Goal: Find specific page/section: Find specific page/section

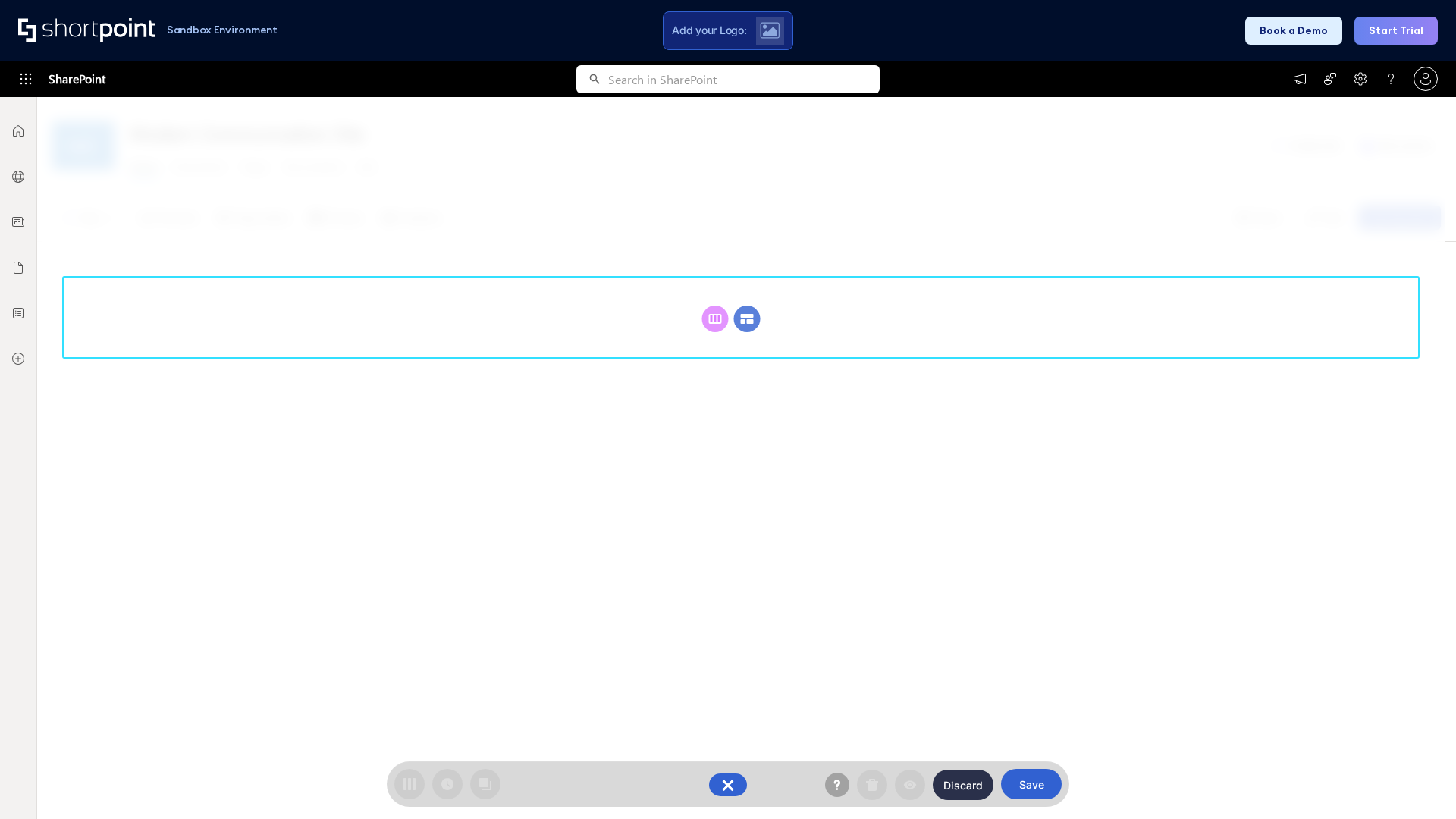
click at [747, 306] on circle at bounding box center [748, 319] width 26 height 26
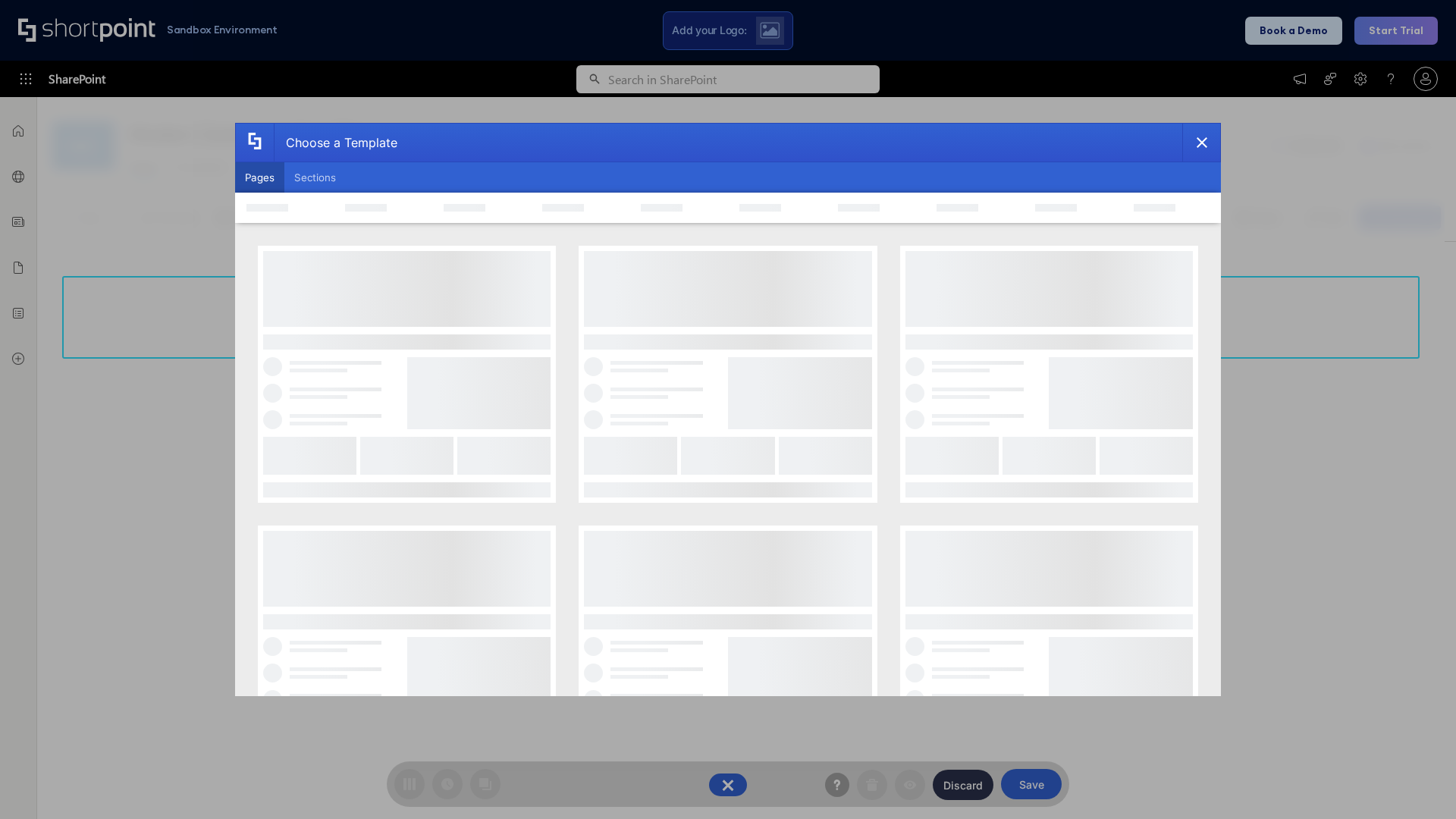
scroll to position [208, 0]
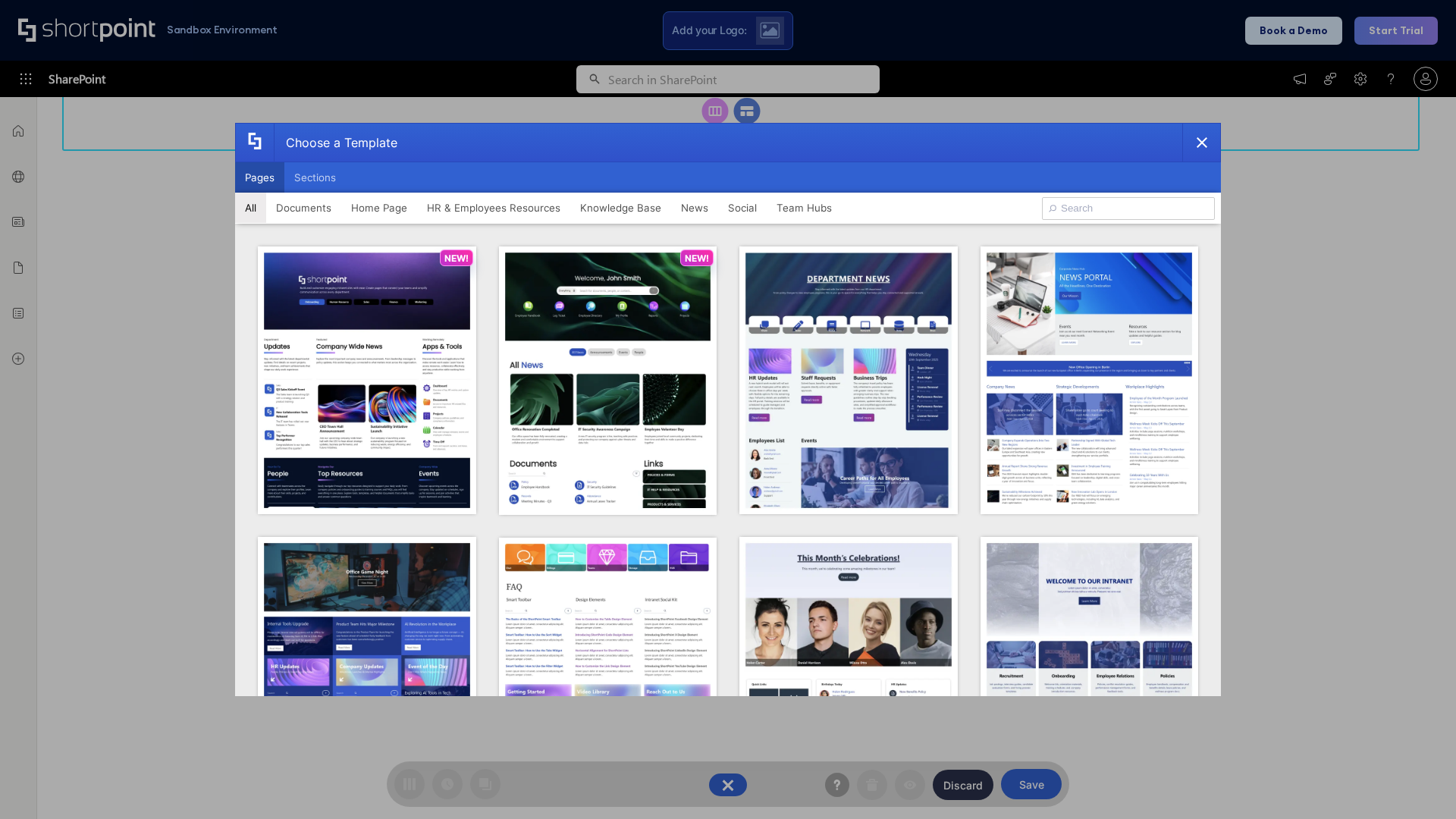
click at [259, 177] on button "Pages" at bounding box center [259, 177] width 49 height 31
type input "News Portal 6"
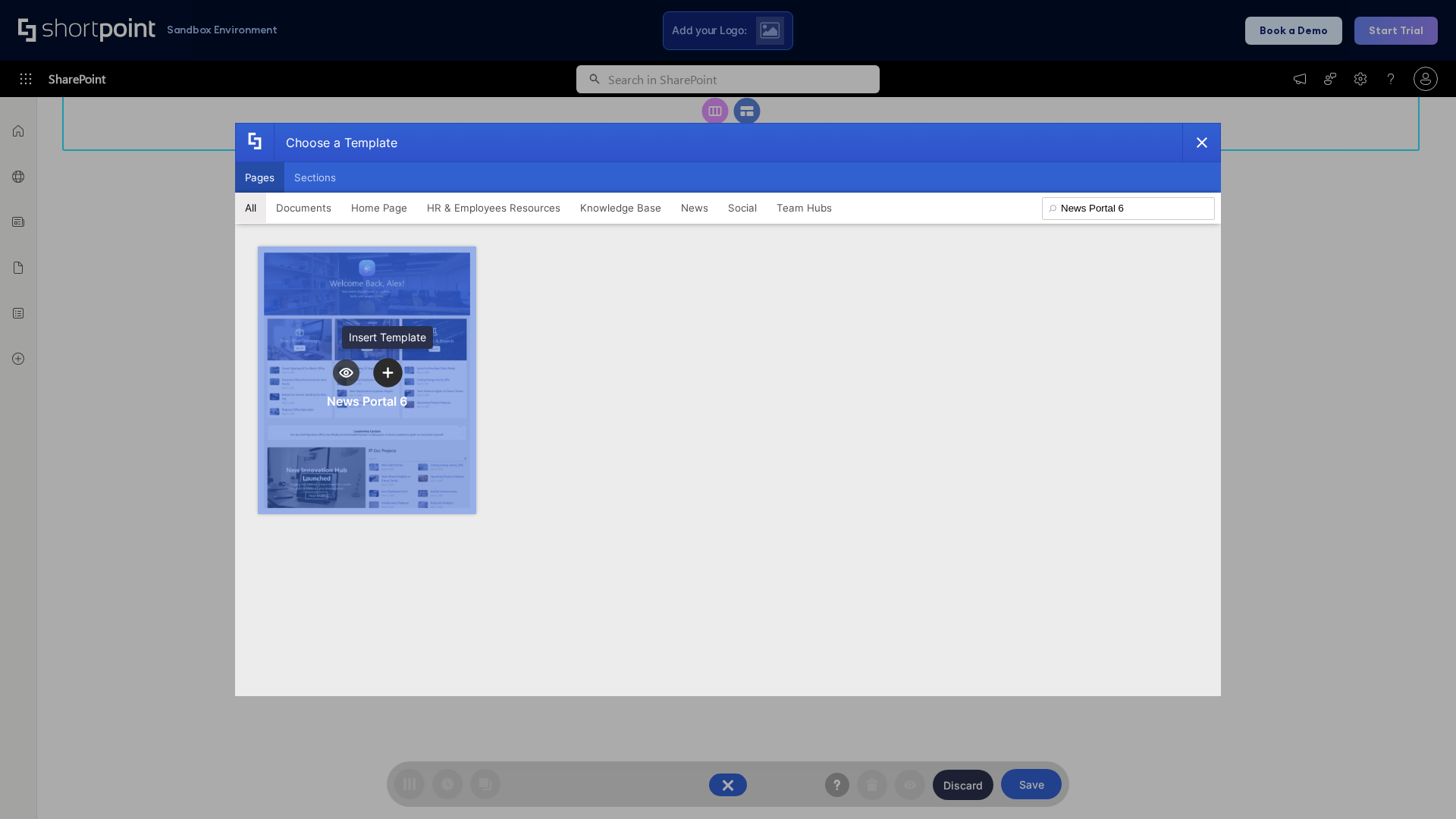
click at [387, 373] on icon "template selector" at bounding box center [387, 373] width 11 height 11
